Goal: Information Seeking & Learning: Learn about a topic

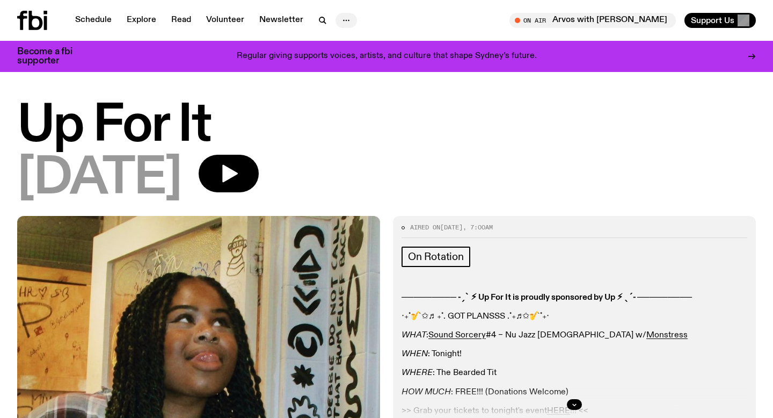
click at [345, 19] on icon "button" at bounding box center [346, 20] width 13 height 13
click at [340, 43] on link "About Us" at bounding box center [346, 42] width 54 height 15
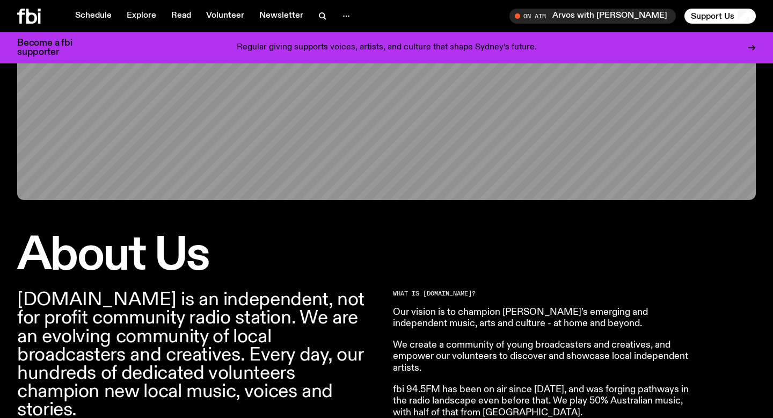
scroll to position [255, 0]
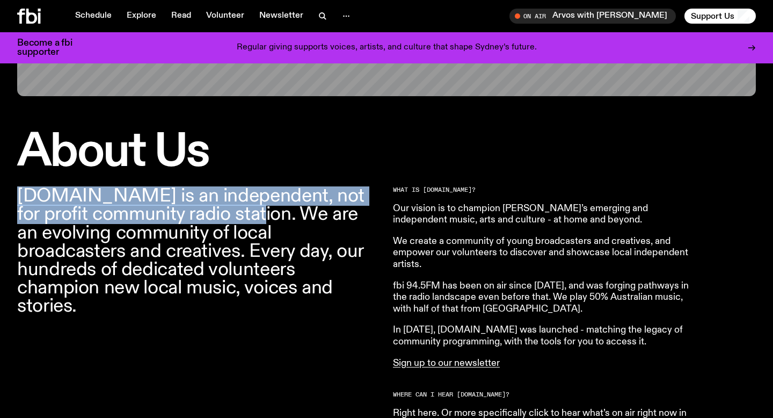
drag, startPoint x: 8, startPoint y: 191, endPoint x: 223, endPoint y: 217, distance: 216.4
copy p "[DOMAIN_NAME] is an independent, not for profit community radio station."
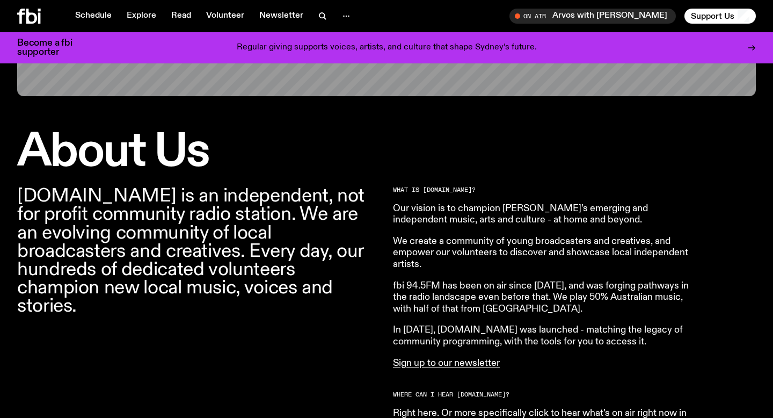
click at [511, 407] on p "Our vision is to champion [PERSON_NAME]’s emerging and independent music, arts …" at bounding box center [547, 424] width 309 height 35
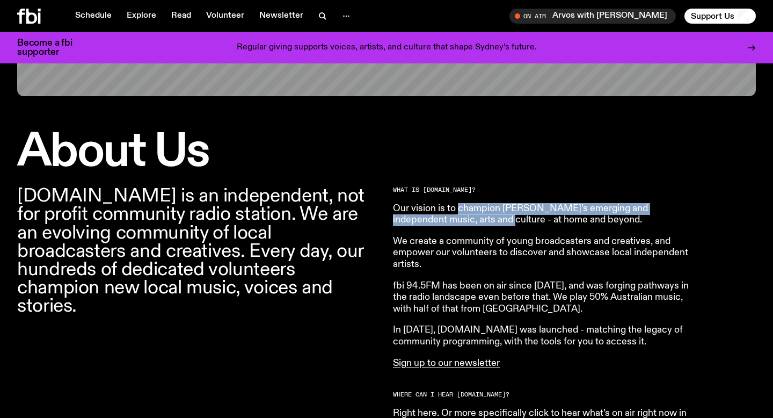
drag, startPoint x: 460, startPoint y: 209, endPoint x: 458, endPoint y: 223, distance: 14.1
click at [458, 407] on p "Our vision is to champion [PERSON_NAME]’s emerging and independent music, arts …" at bounding box center [547, 424] width 309 height 35
copy p "champion [PERSON_NAME]’s emerging and independent music, arts and culture"
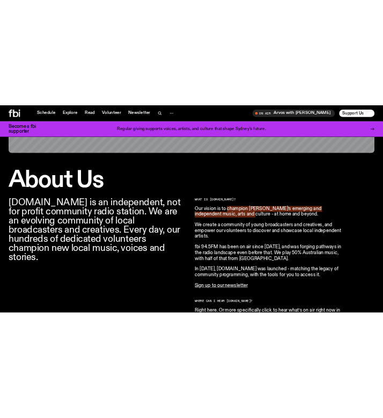
scroll to position [263, 0]
